Goal: Task Accomplishment & Management: Manage account settings

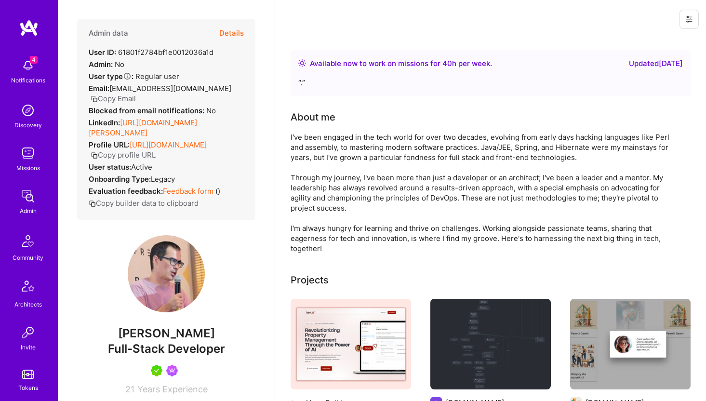
click at [235, 31] on button "Details" at bounding box center [231, 33] width 25 height 28
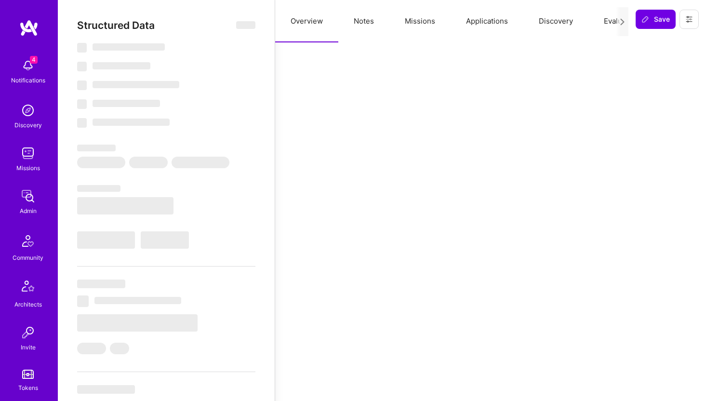
click at [480, 21] on button "Applications" at bounding box center [486, 21] width 73 height 42
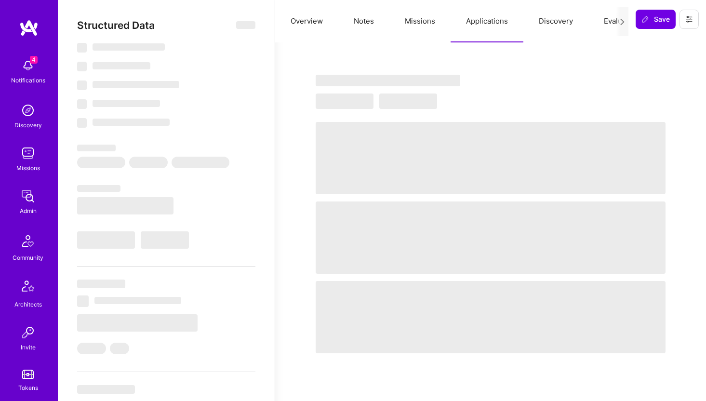
select select "Right Now"
select select "5"
select select "4"
select select "7"
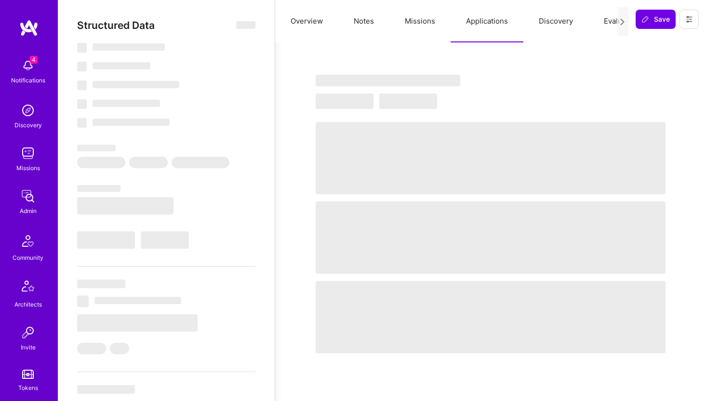
select select "PL"
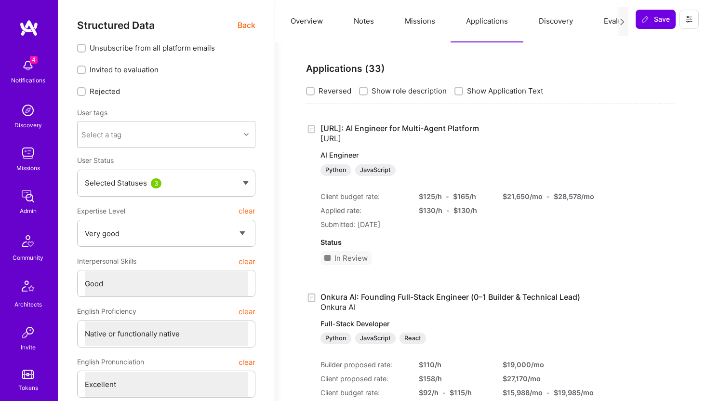
click at [681, 18] on button at bounding box center [688, 19] width 19 height 19
click at [671, 41] on button "Login as Szymon" at bounding box center [653, 41] width 89 height 25
